Goal: Task Accomplishment & Management: Manage account settings

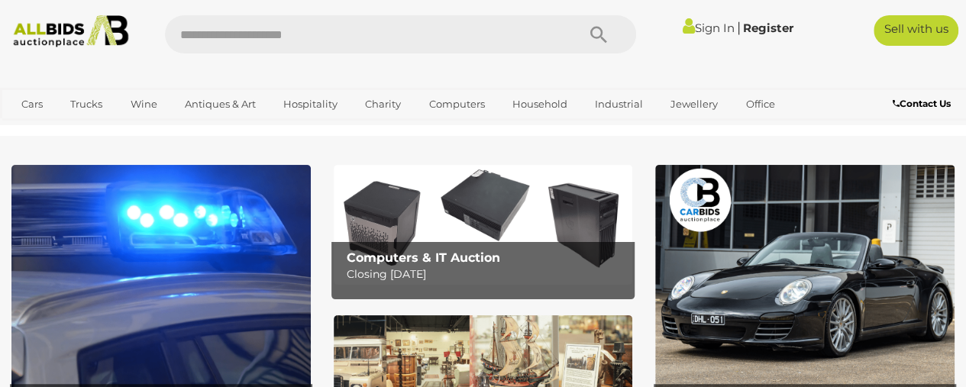
click at [707, 22] on link "Sign In" at bounding box center [709, 28] width 52 height 15
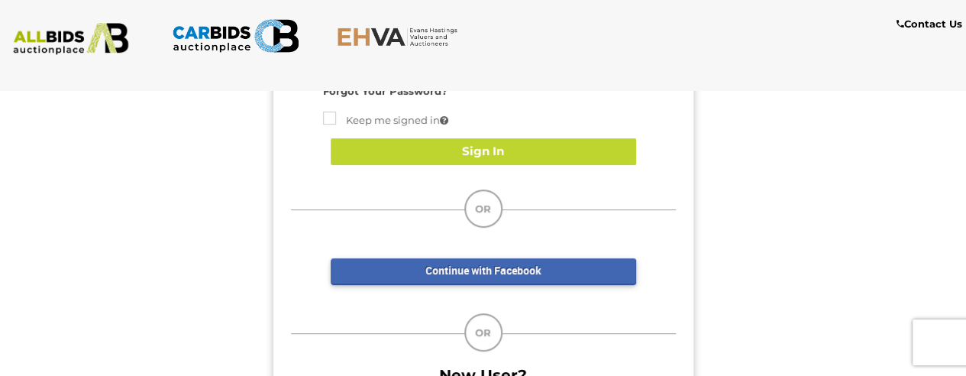
scroll to position [229, 0]
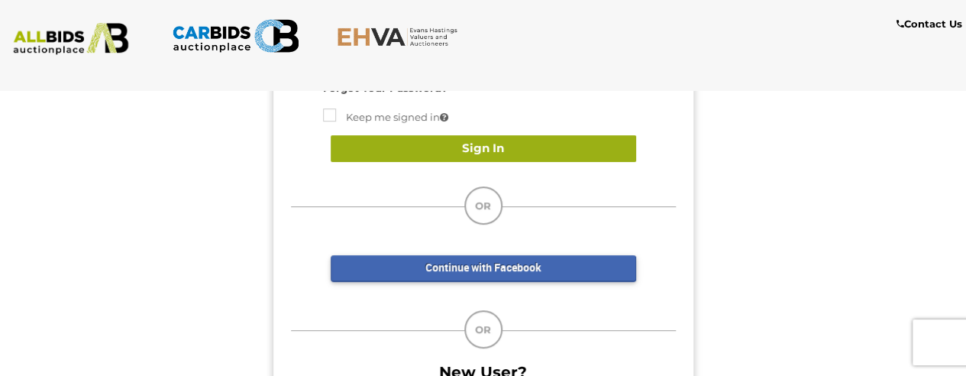
type input "*****"
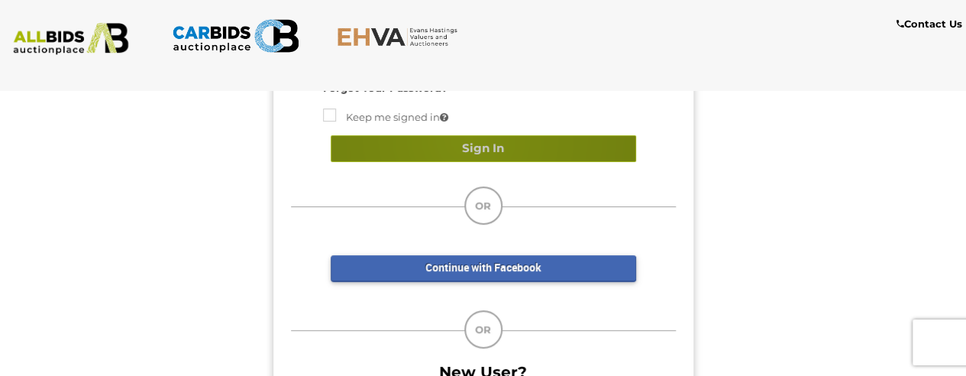
click at [468, 137] on button "Sign In" at bounding box center [484, 148] width 306 height 27
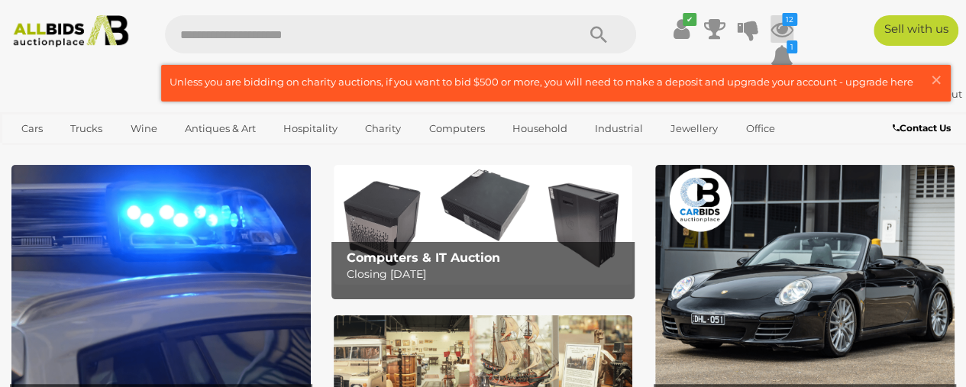
click at [785, 28] on icon at bounding box center [782, 29] width 23 height 28
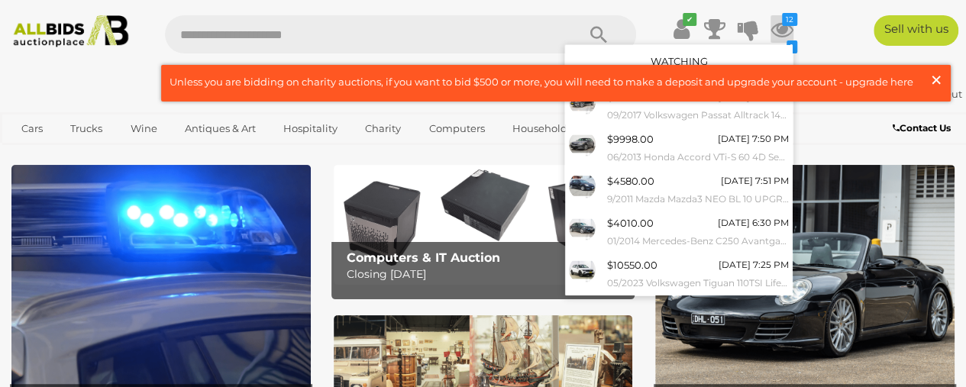
click at [940, 79] on span "×" at bounding box center [937, 80] width 14 height 30
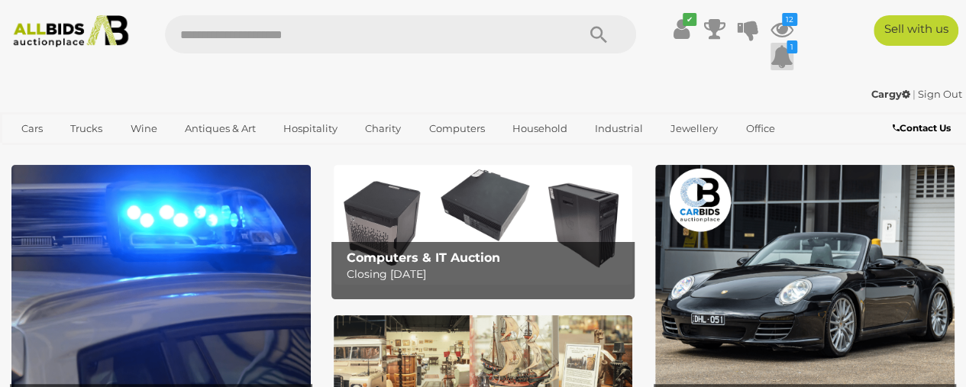
click at [778, 56] on icon at bounding box center [782, 57] width 23 height 28
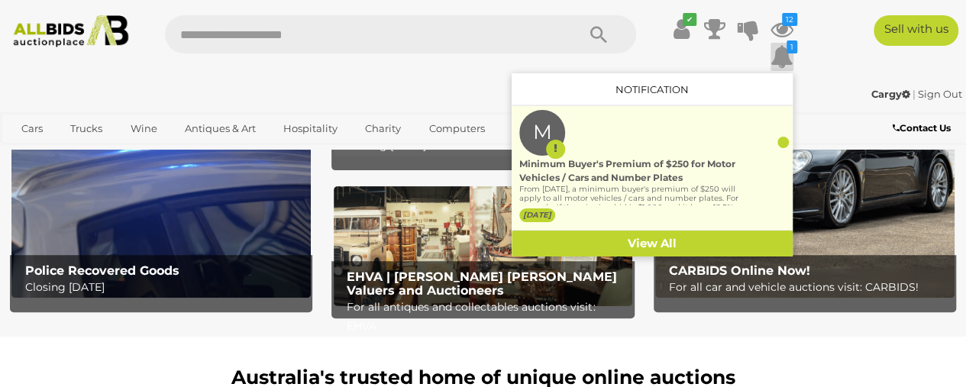
scroll to position [153, 0]
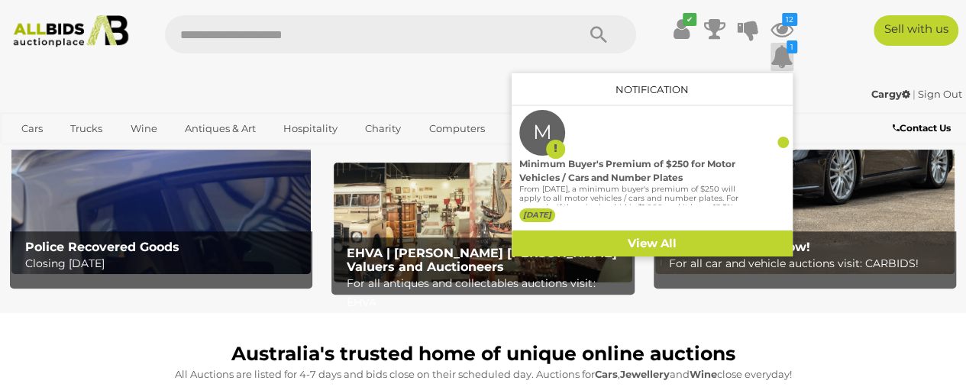
click at [833, 55] on div "✔ 12 1" at bounding box center [483, 46] width 989 height 63
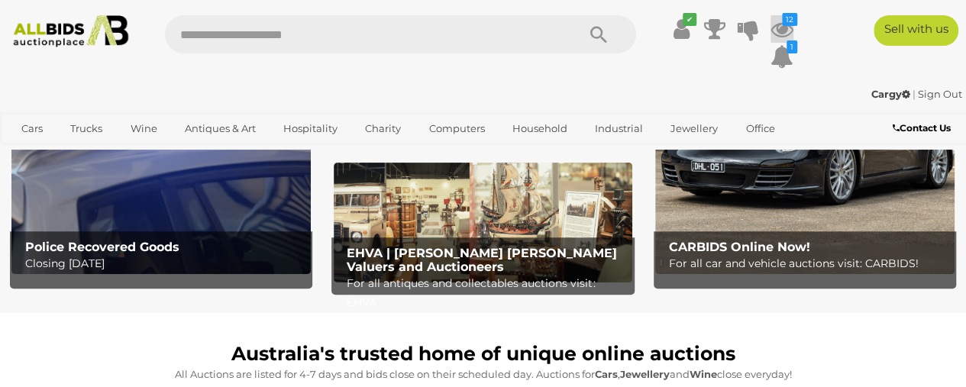
click at [784, 24] on icon "12" at bounding box center [789, 19] width 15 height 13
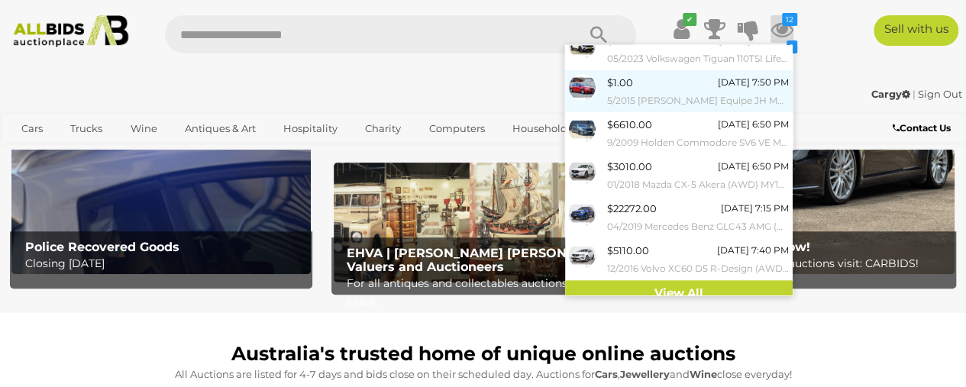
scroll to position [234, 0]
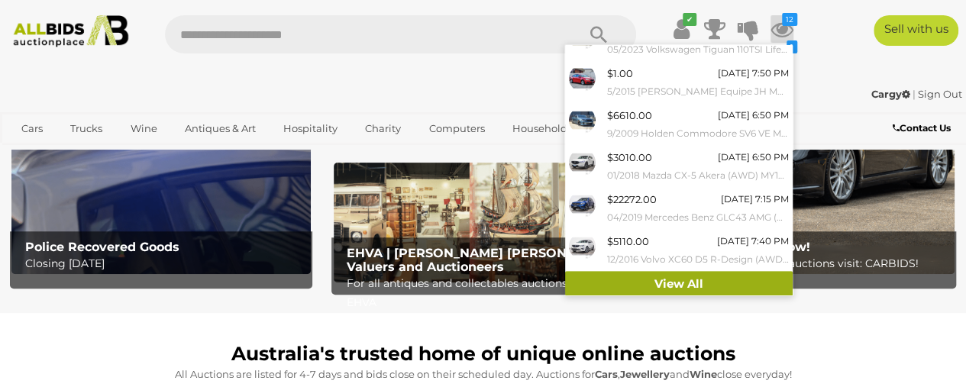
click at [675, 282] on link "View All" at bounding box center [679, 284] width 228 height 27
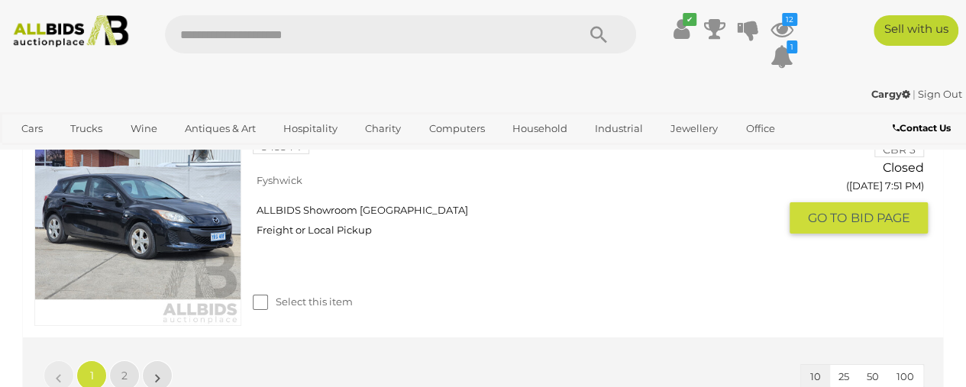
scroll to position [2597, 0]
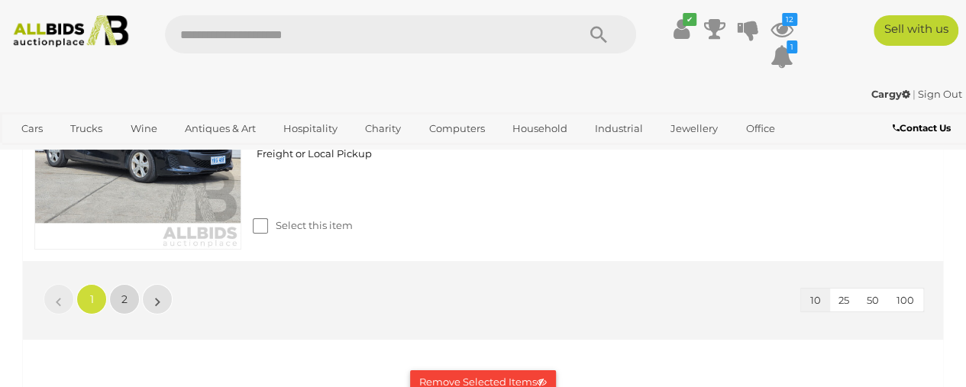
click at [127, 294] on span "2" at bounding box center [124, 300] width 6 height 14
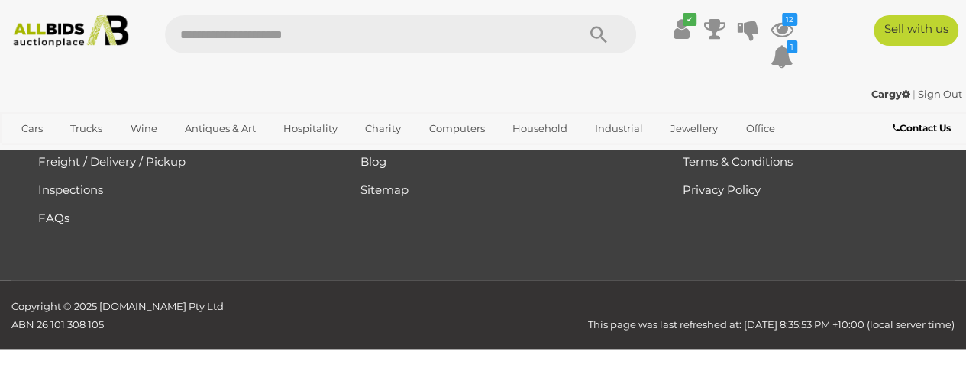
scroll to position [920, 0]
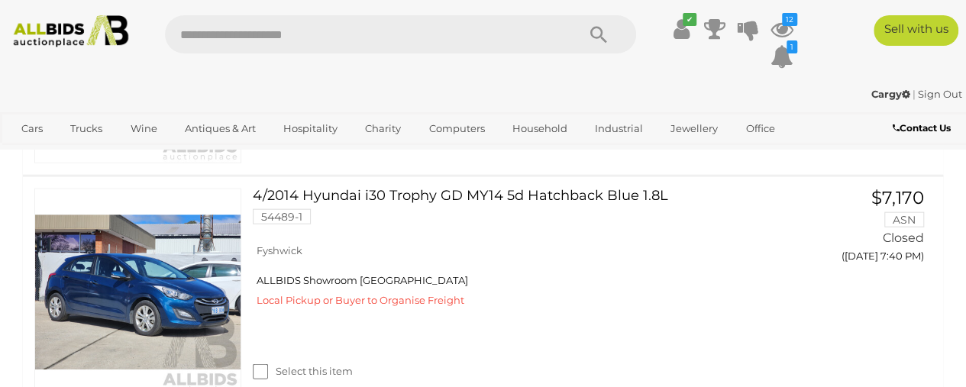
scroll to position [1681, 0]
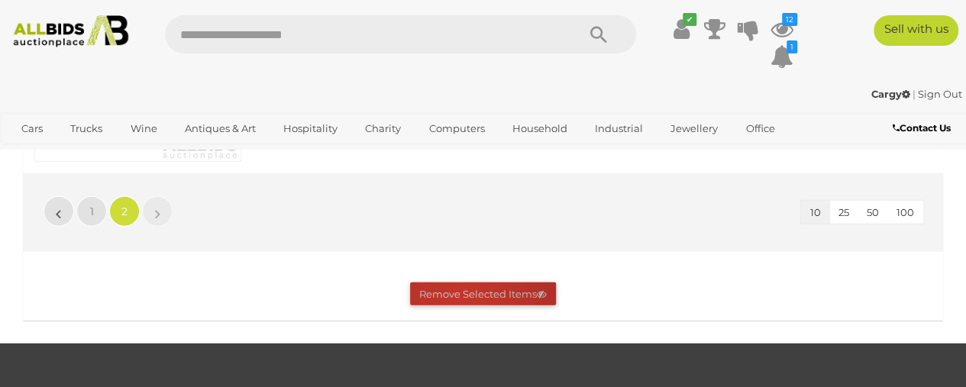
click at [460, 289] on button "Remove Selected Items" at bounding box center [483, 295] width 146 height 24
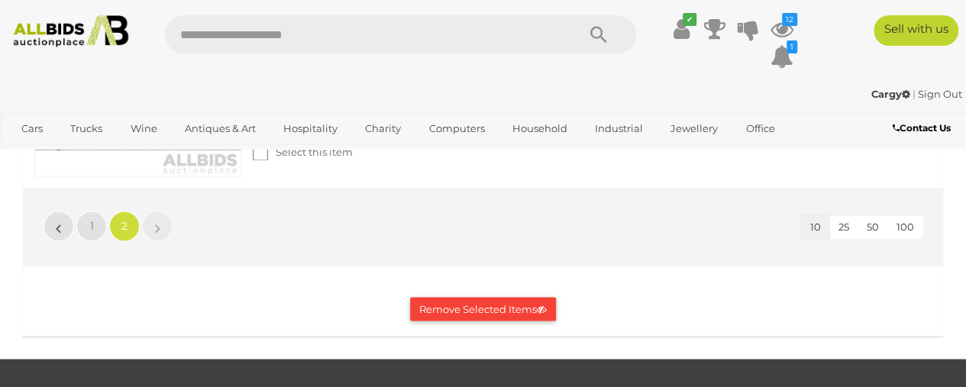
scroll to position [1222, 0]
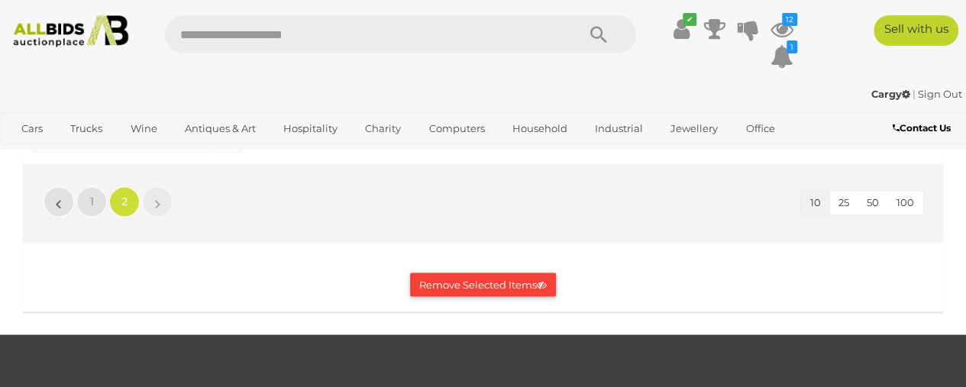
click at [472, 279] on button "Remove Selected Items" at bounding box center [483, 285] width 146 height 24
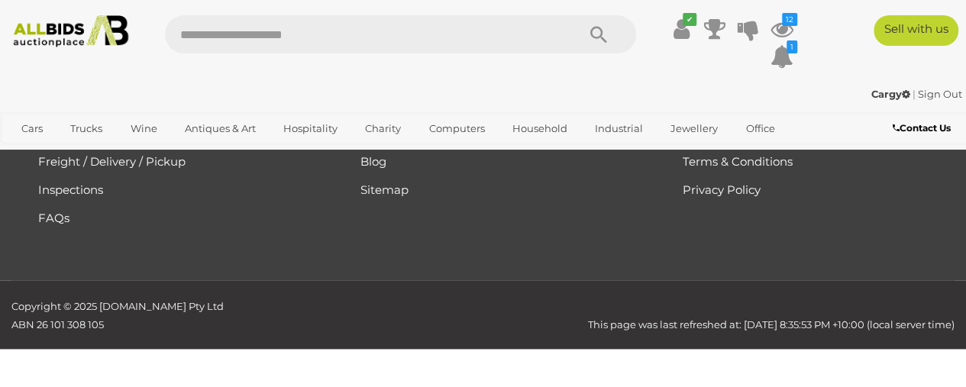
scroll to position [0, 0]
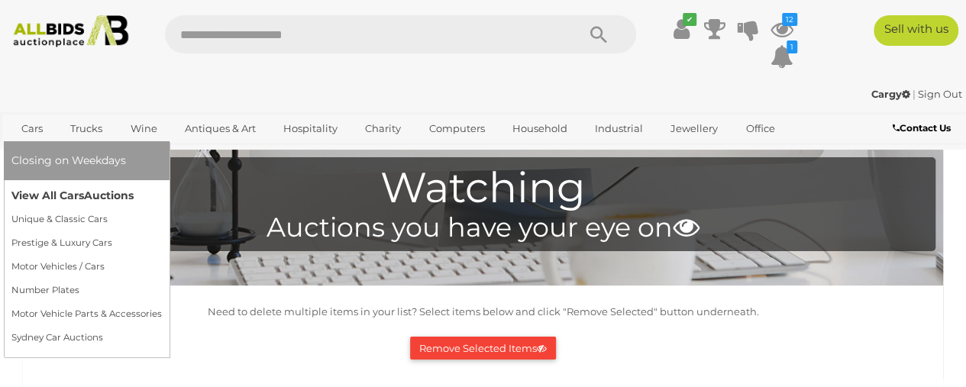
click at [50, 190] on link "View All Cars Auctions" at bounding box center [86, 196] width 150 height 24
